Goal: Find specific page/section: Find specific page/section

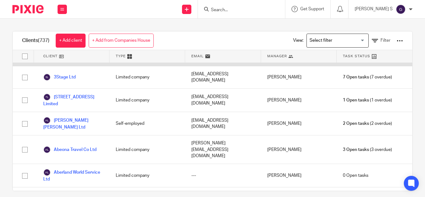
scroll to position [26, 0]
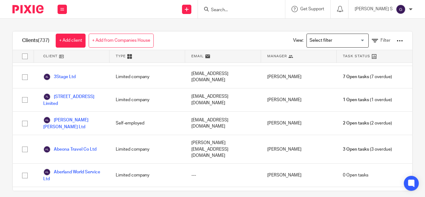
drag, startPoint x: 244, startPoint y: 6, endPoint x: 244, endPoint y: 10, distance: 4.1
click at [244, 10] on form at bounding box center [243, 9] width 66 height 8
click at [244, 10] on input "Search" at bounding box center [238, 10] width 56 height 6
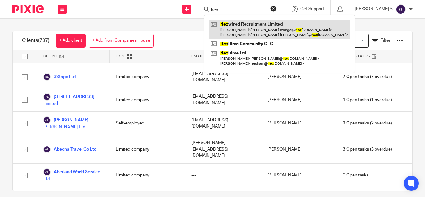
type input "hex"
click at [265, 29] on link at bounding box center [279, 29] width 141 height 19
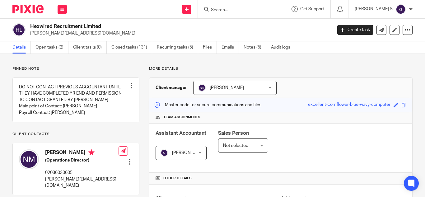
scroll to position [224, 0]
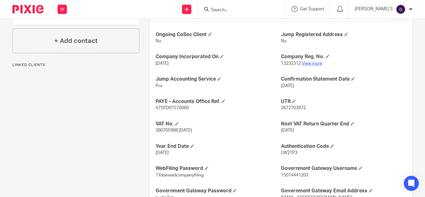
click at [312, 62] on link "View more" at bounding box center [312, 63] width 21 height 4
